Goal: Task Accomplishment & Management: Manage account settings

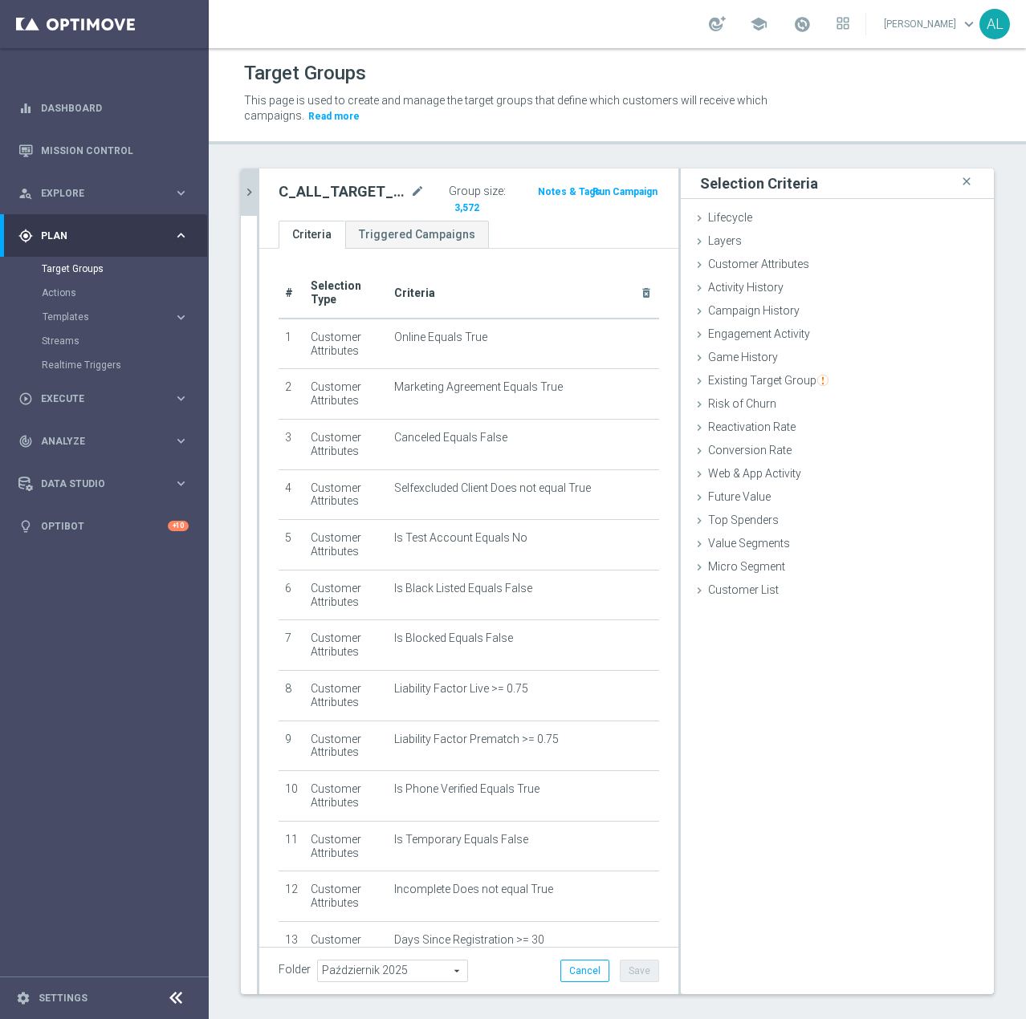
click at [251, 185] on icon "chevron_right" at bounding box center [249, 192] width 15 height 15
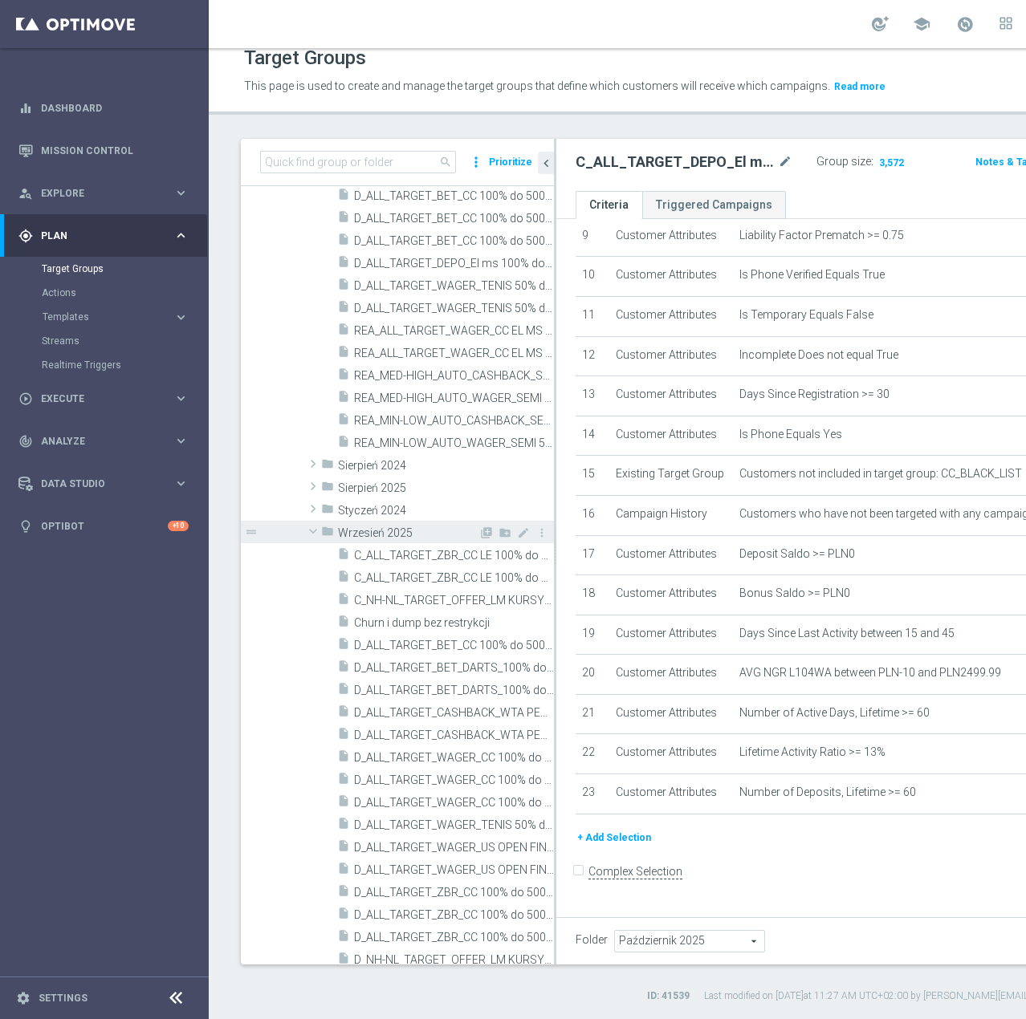
scroll to position [657, 0]
click at [313, 532] on span at bounding box center [312, 532] width 19 height 16
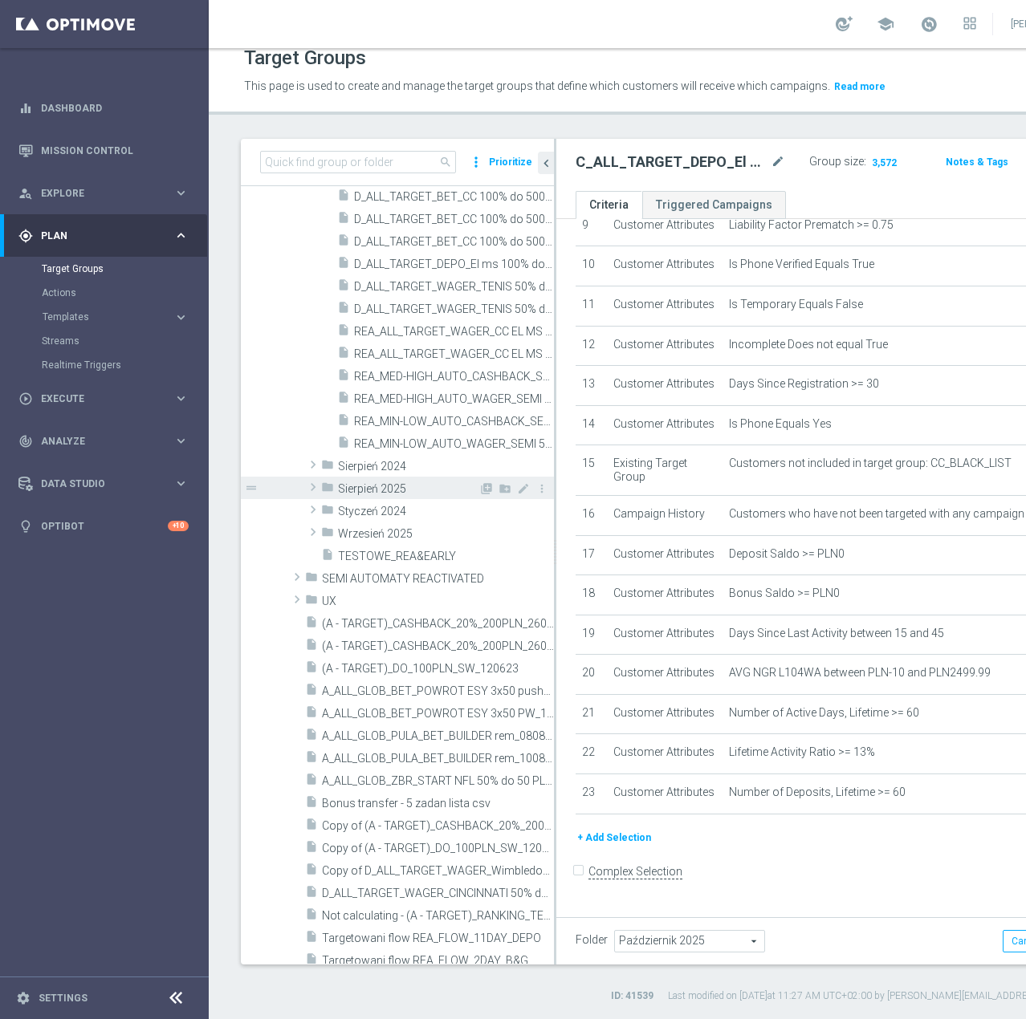
click at [316, 488] on span at bounding box center [313, 487] width 16 height 19
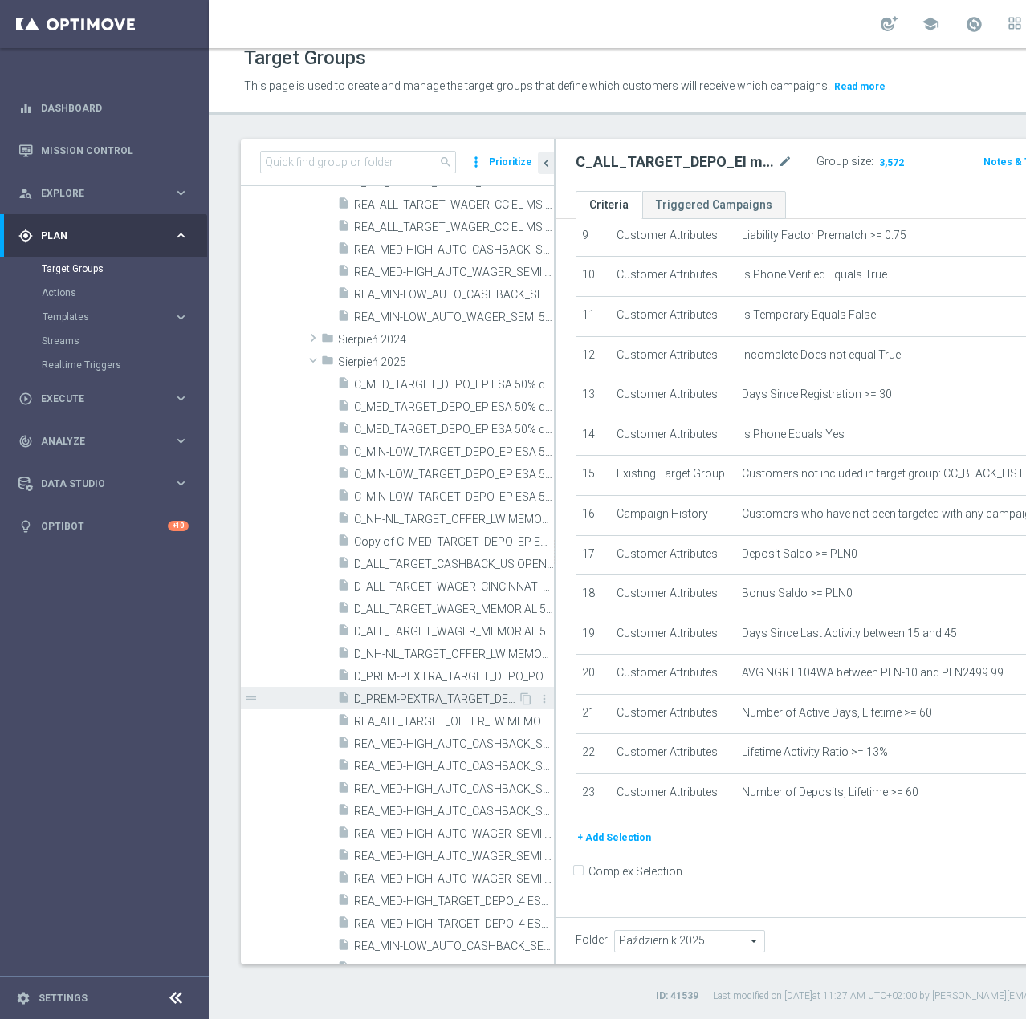
scroll to position [776, 0]
click at [455, 695] on span "D_PREM-PEXTRA_TARGET_DEPO_POWROT LIG 100% do 1000 PLN_140825" at bounding box center [436, 699] width 164 height 14
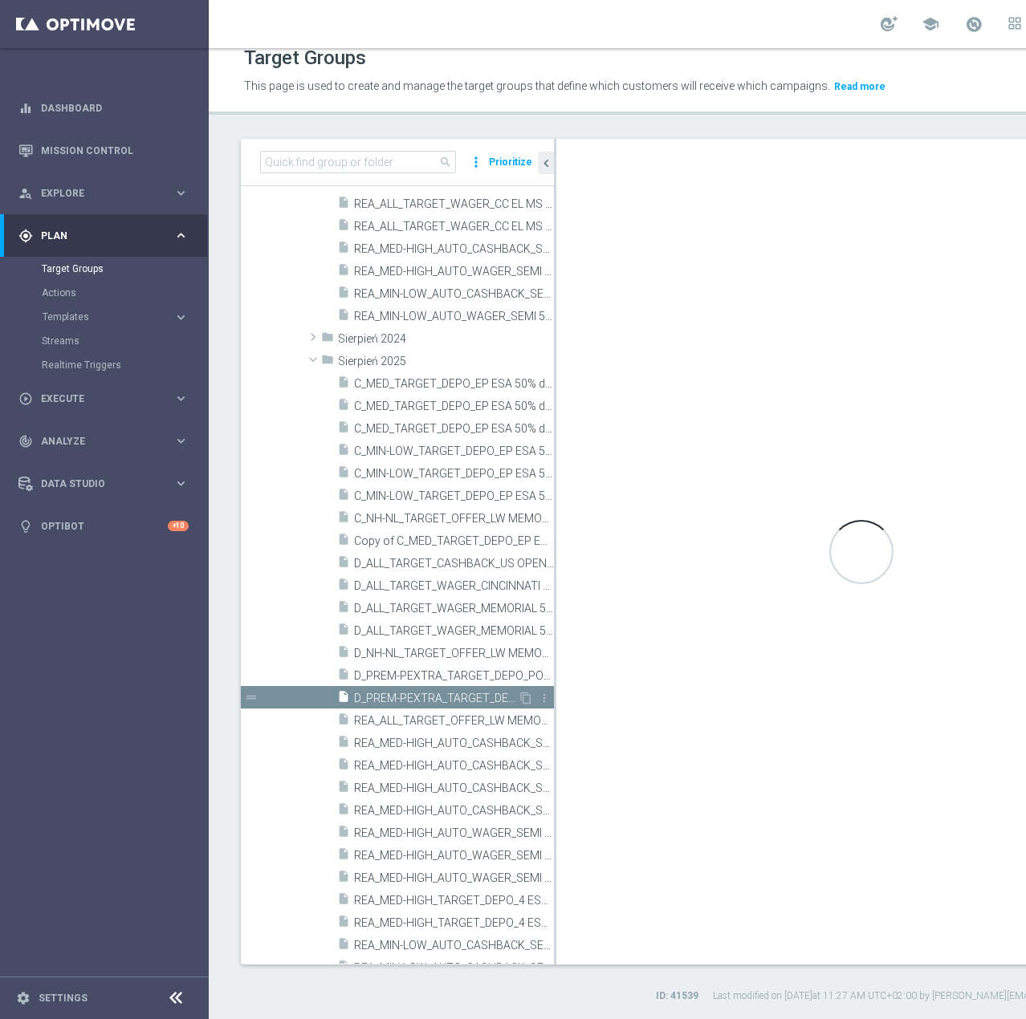
checkbox input "true"
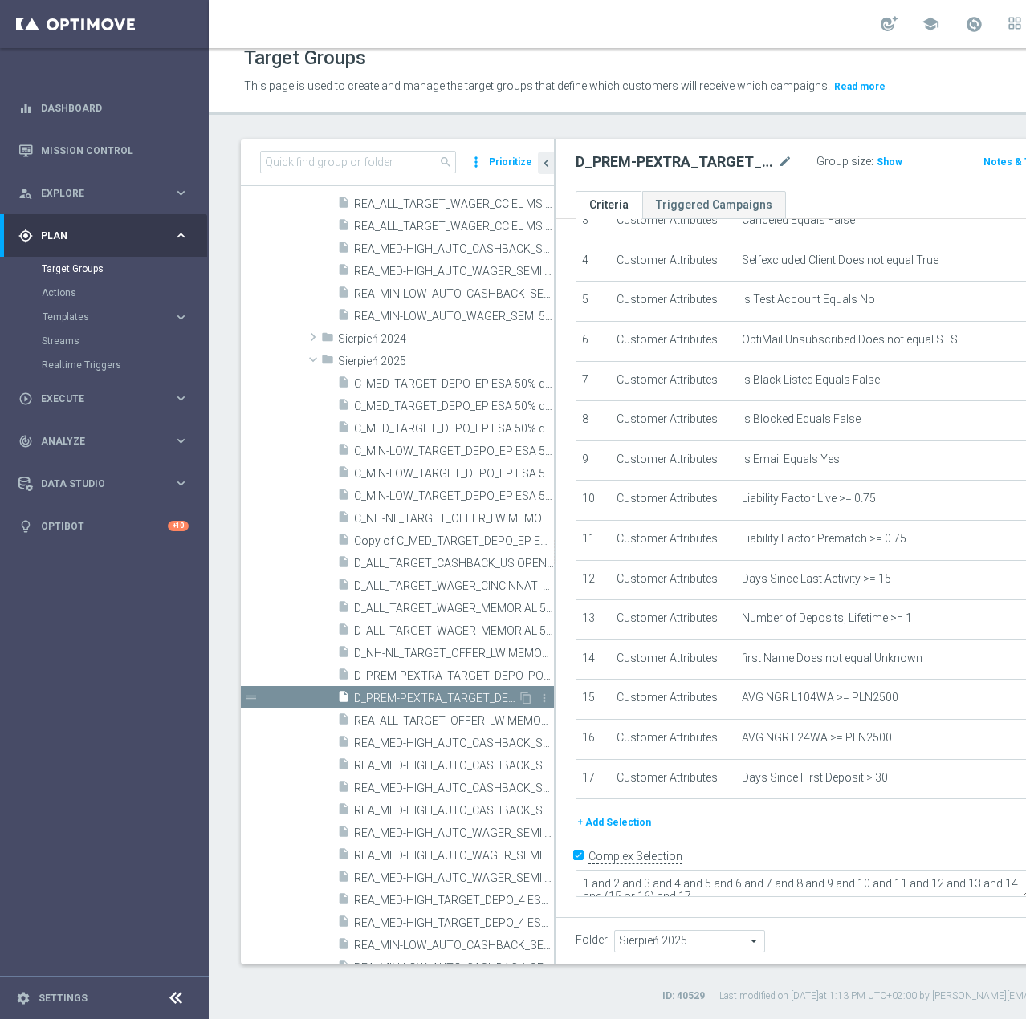
scroll to position [319, 0]
click at [519, 698] on icon "content_copy" at bounding box center [525, 698] width 13 height 13
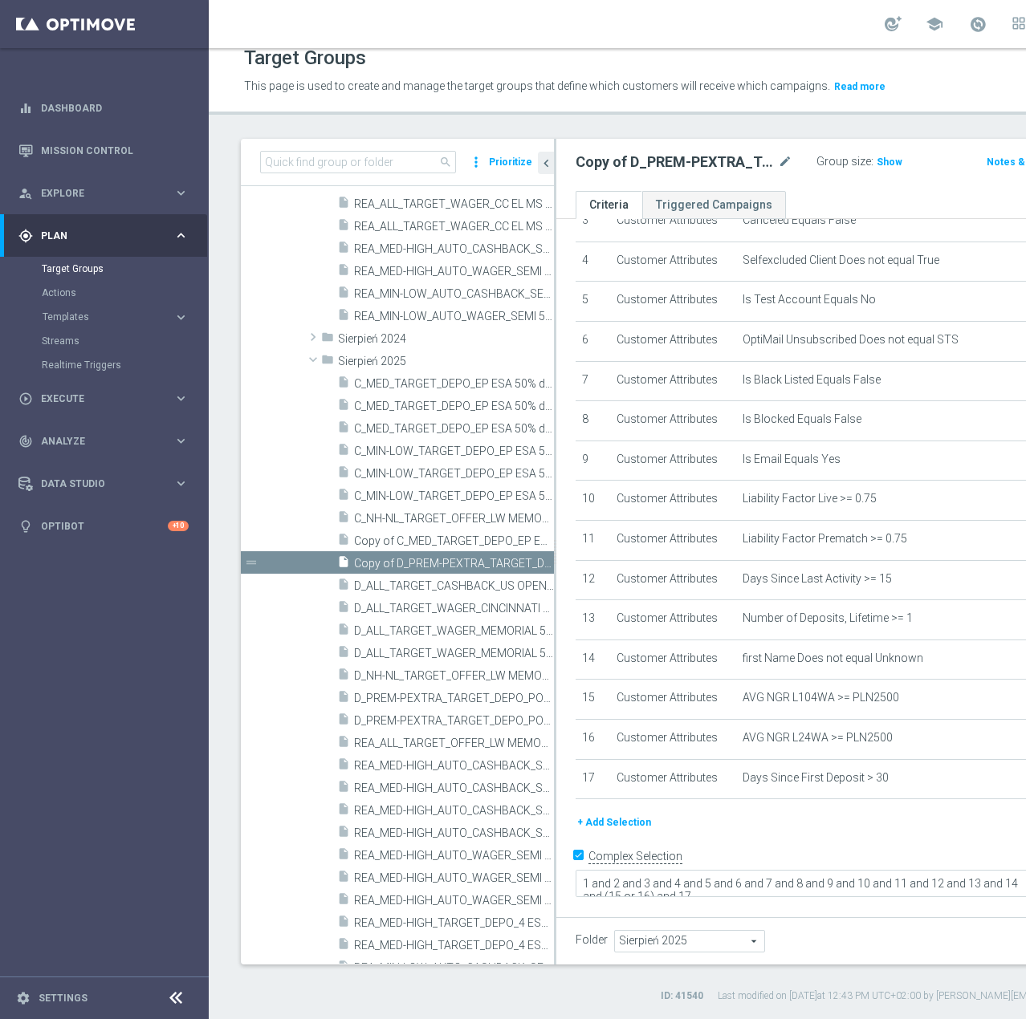
scroll to position [676, 0]
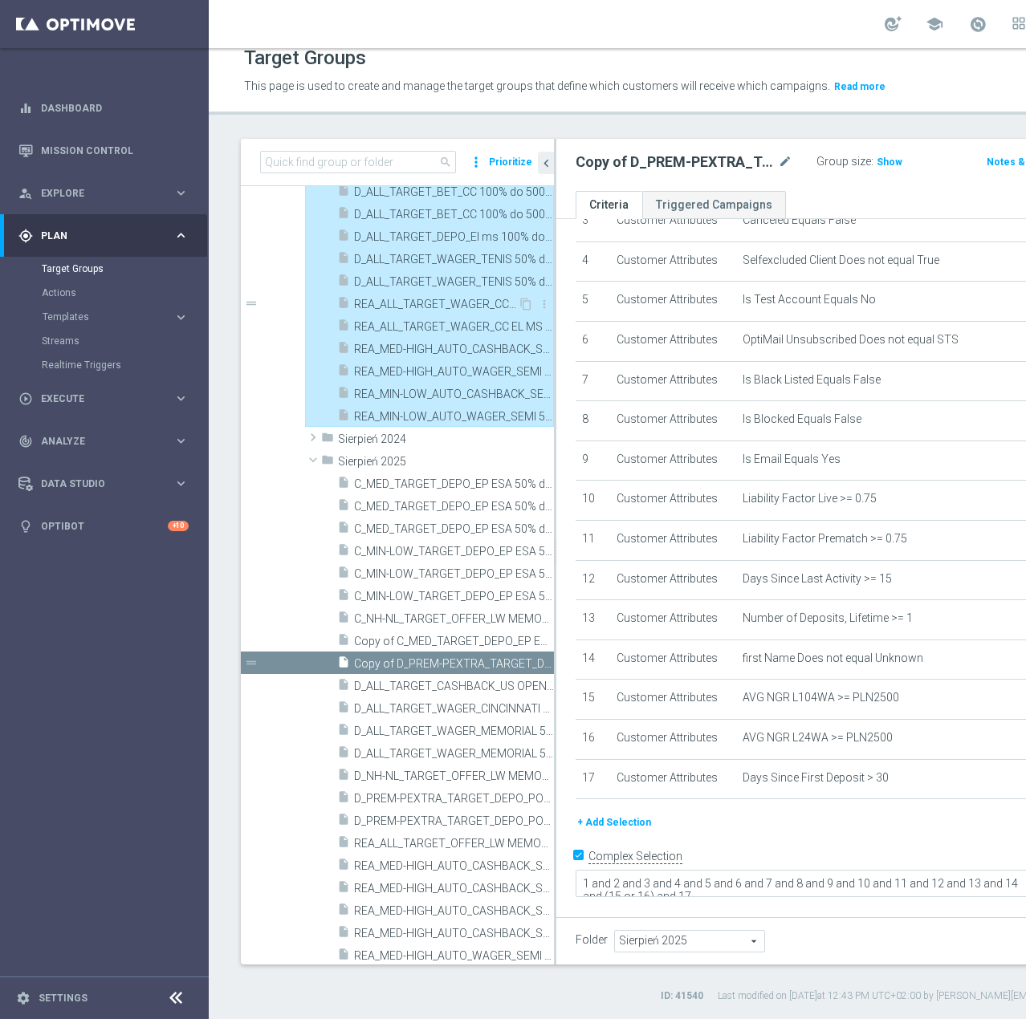
type input "Październik 2025"
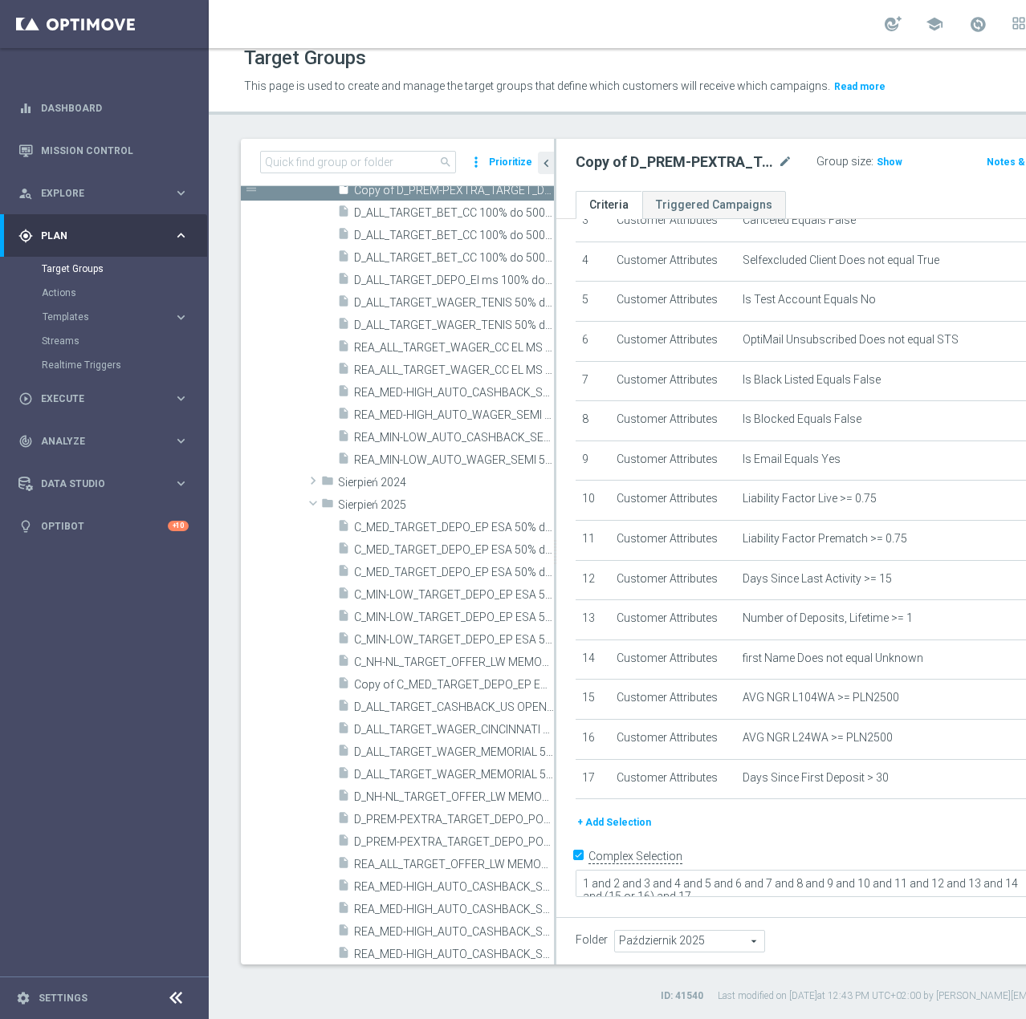
scroll to position [217, 0]
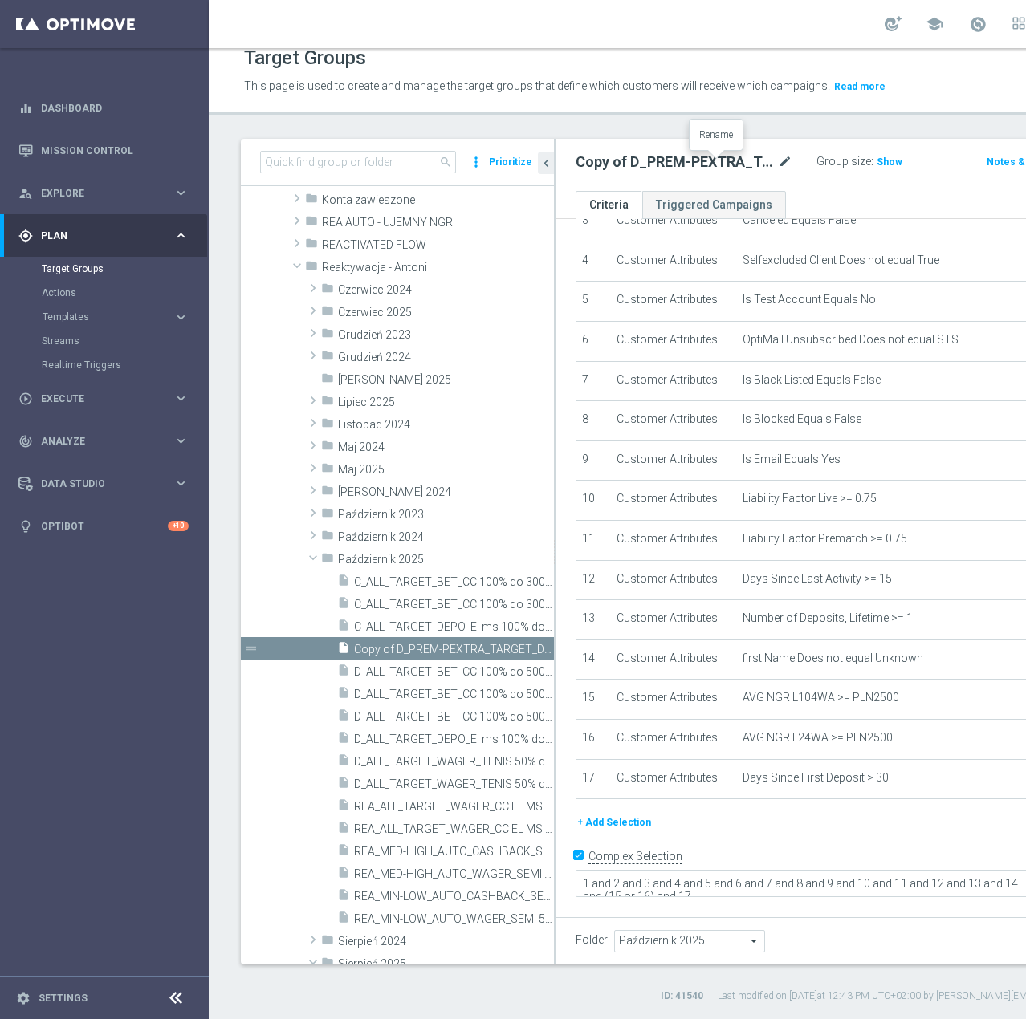
click at [778, 165] on icon "mode_edit" at bounding box center [785, 161] width 14 height 19
type input "D_PREM-PEXTRA_TARGET_DEPO_EL MS 100% do 1000 PLN_091025"
click at [756, 186] on div "D_PREM-PEXTRA_TARGET_DEPO_EL MS 100% do 1000 PLN_091025 Group size : Show Notes…" at bounding box center [849, 165] width 586 height 52
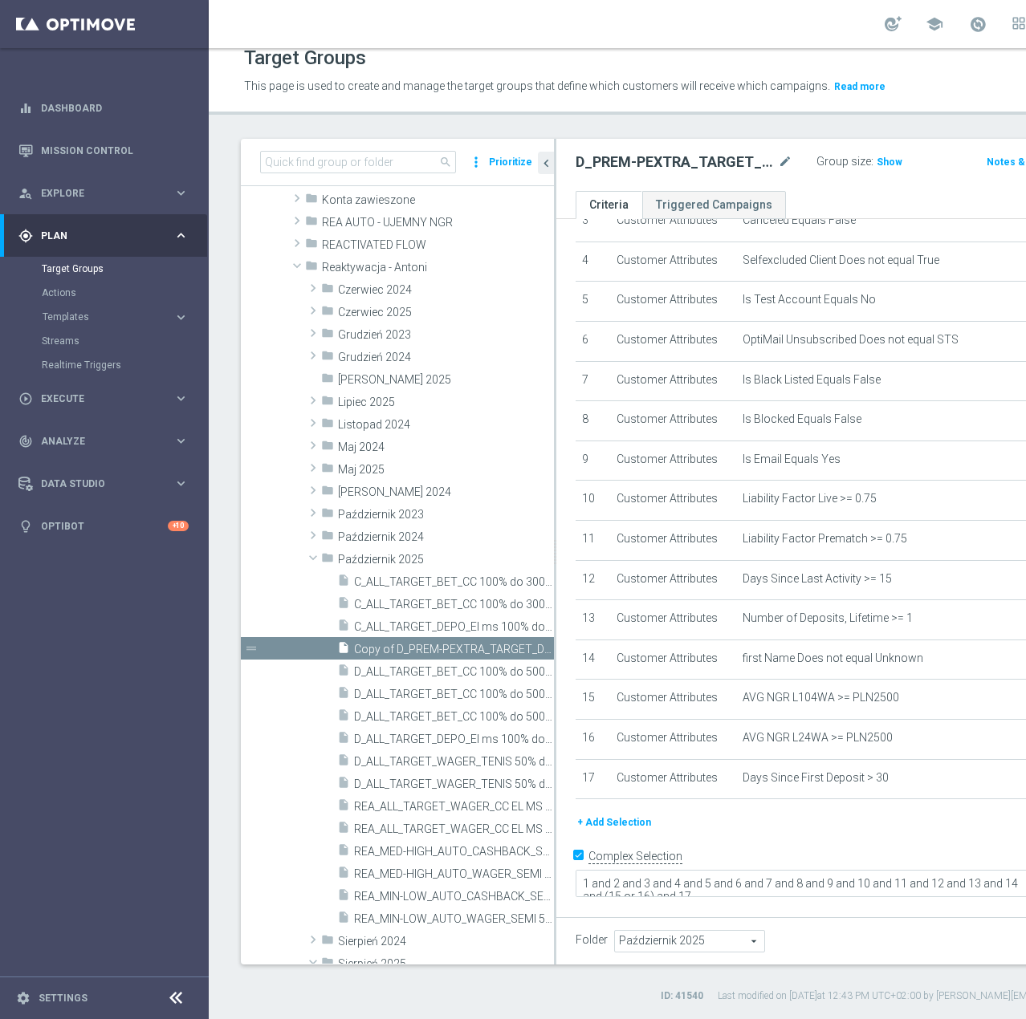
click at [615, 832] on button "+ Add Selection" at bounding box center [613, 823] width 77 height 18
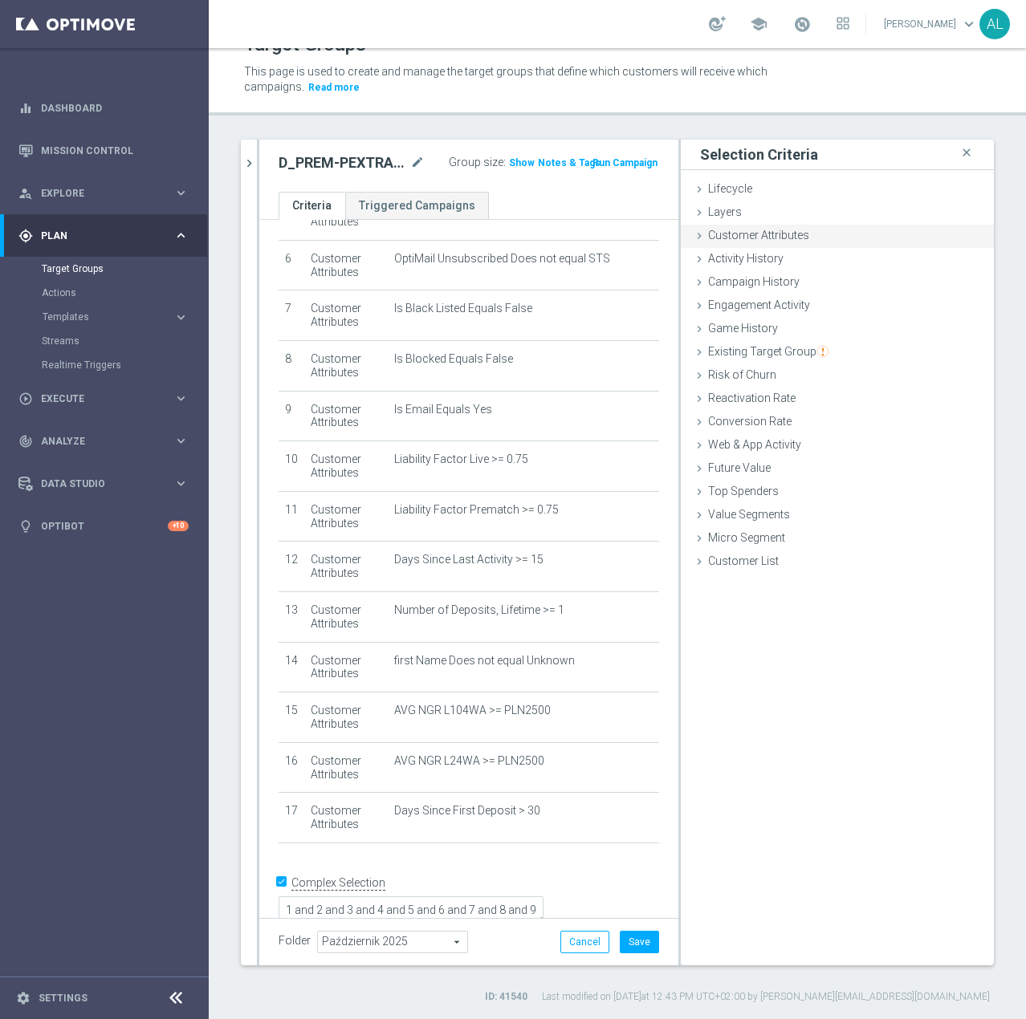
click at [752, 232] on span "Customer Attributes" at bounding box center [758, 235] width 101 height 13
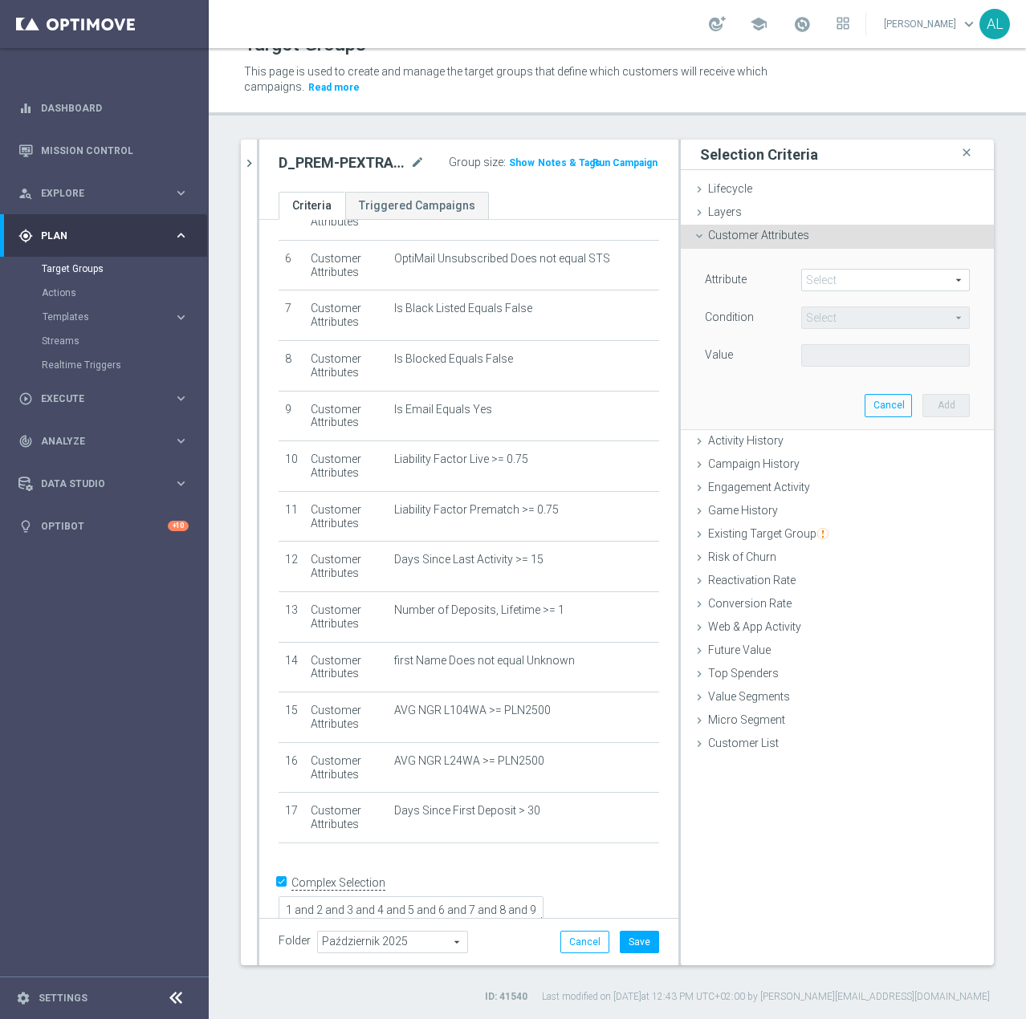
click at [811, 274] on span at bounding box center [885, 280] width 167 height 21
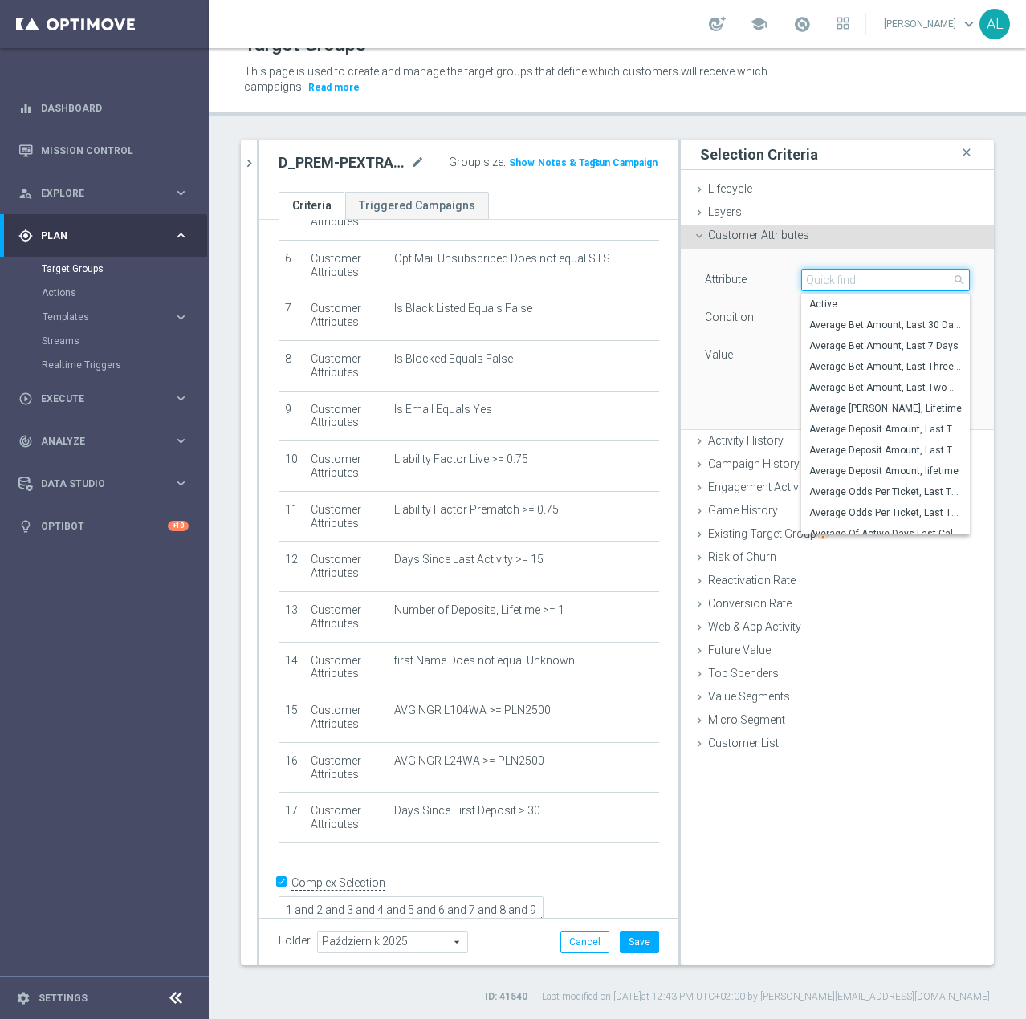
click at [815, 277] on input "search" at bounding box center [885, 280] width 169 height 22
type input "EM"
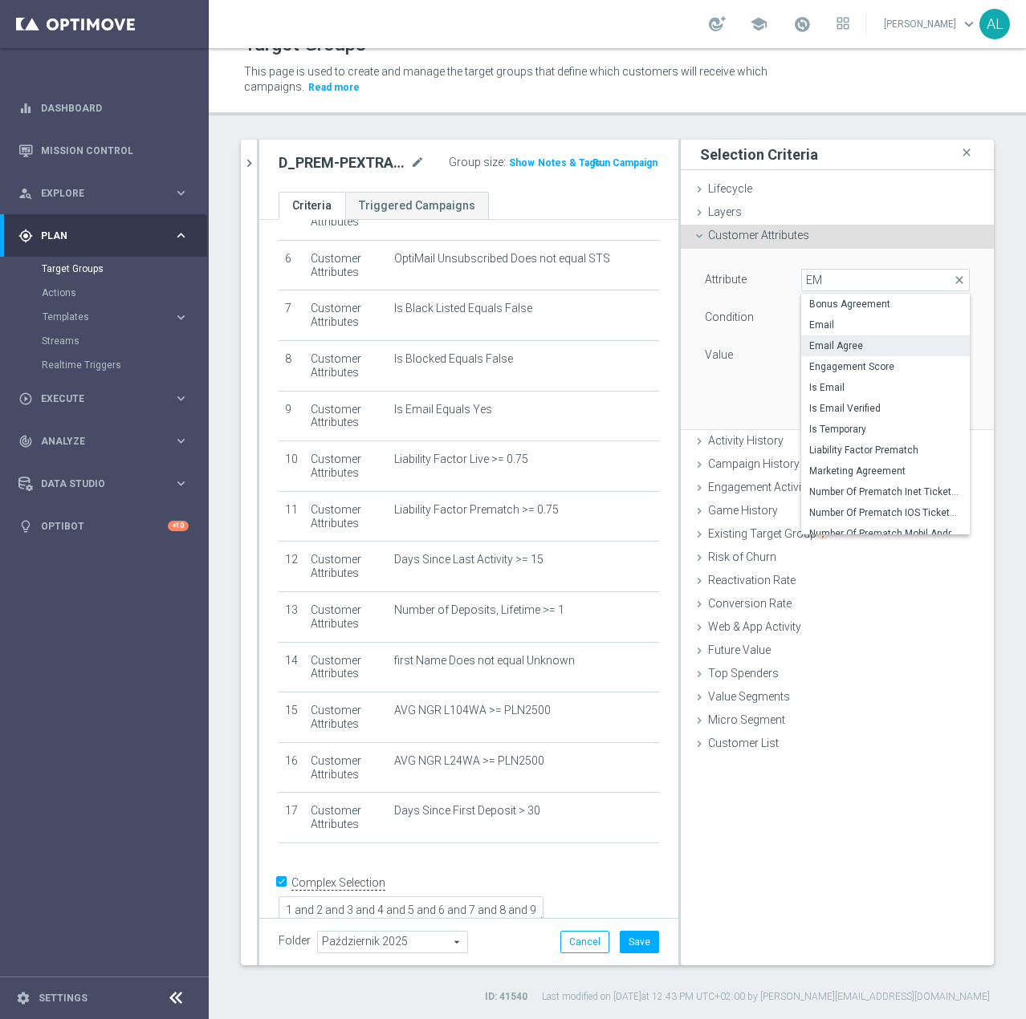
click at [836, 344] on span "Email Agree" at bounding box center [885, 346] width 152 height 13
type input "Email Agree"
type input "Equals"
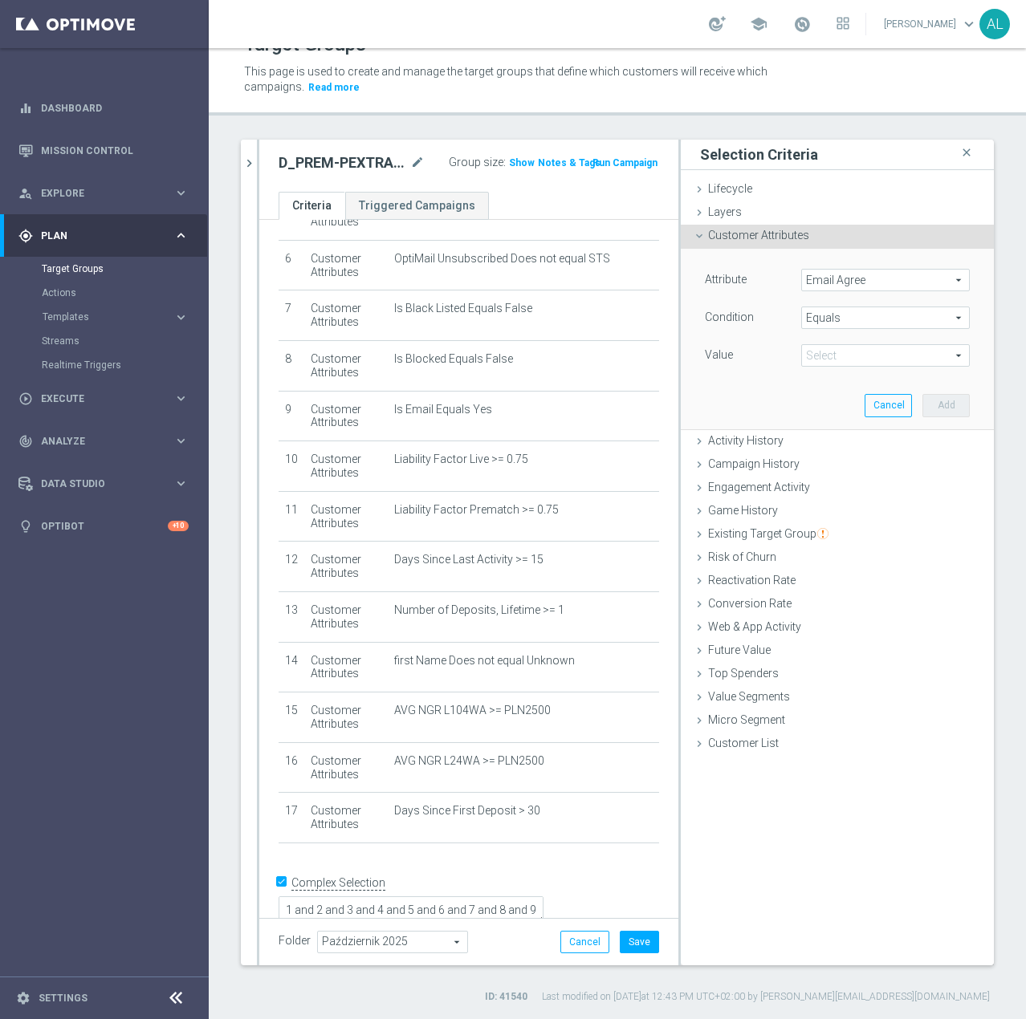
click at [826, 350] on span at bounding box center [885, 355] width 167 height 21
click at [828, 398] on span "TRUE" at bounding box center [885, 400] width 152 height 13
type input "TRUE"
click at [933, 397] on button "Add" at bounding box center [945, 405] width 47 height 22
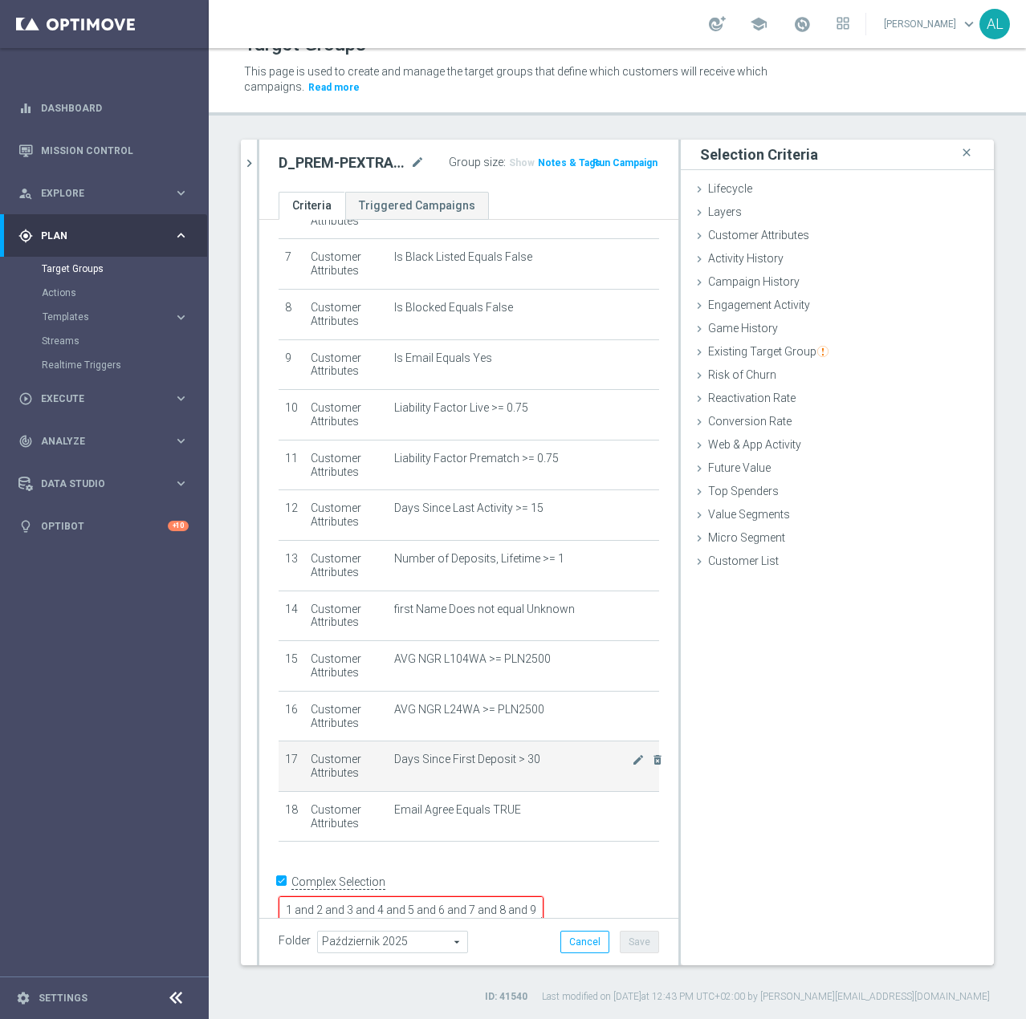
scroll to position [353, 0]
click at [543, 896] on textarea "1 and 2 and 3 and 4 and 5 and 6 and 7 and 8 and 9 and 10 and 11 and 12 and 13 a…" at bounding box center [411, 910] width 265 height 28
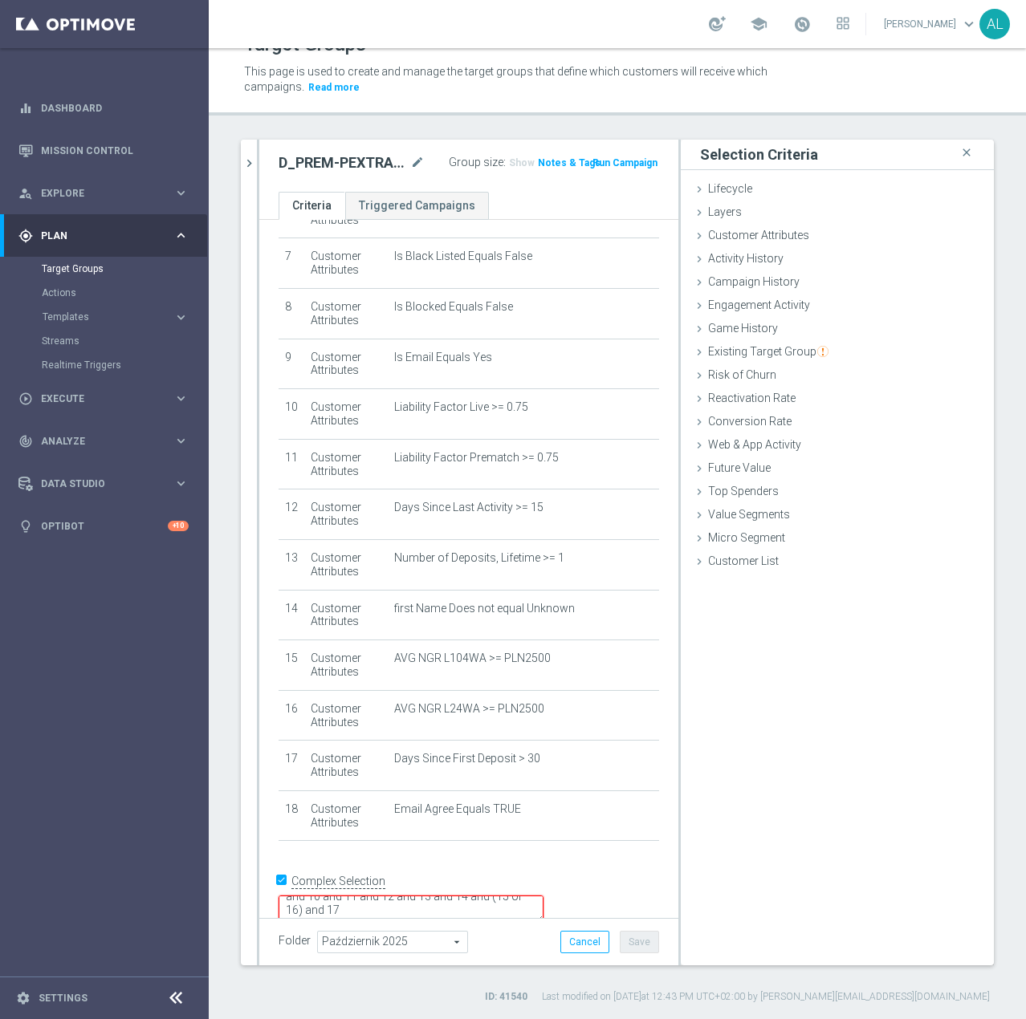
click at [543, 896] on textarea "1 and 2 and 3 and 4 and 5 and 6 and 7 and 8 and 9 and 10 and 11 and 12 and 13 a…" at bounding box center [411, 910] width 265 height 28
type textarea "1 and 2 and 3 and 4 and 5 and 6 and 7 and 8 and 9 and 10 and 11 and 12 and 13 a…"
click at [625, 941] on button "Save" at bounding box center [639, 942] width 39 height 22
